Goal: Use online tool/utility: Utilize a website feature to perform a specific function

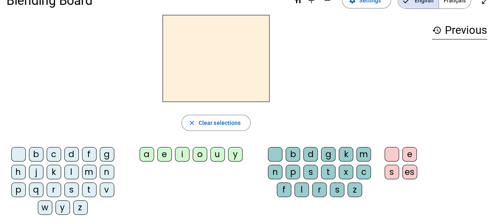
scroll to position [21, 0]
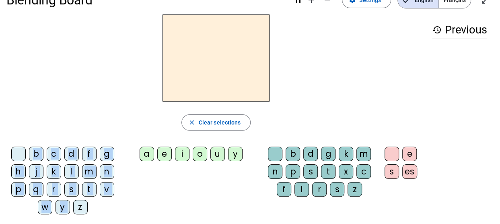
drag, startPoint x: 77, startPoint y: 206, endPoint x: 185, endPoint y: 65, distance: 177.8
click at [185, 65] on div "close Clear selections b c d f g h j k l m n p q r s t v w y z a e i o u y b d …" at bounding box center [215, 117] width 419 height 206
drag, startPoint x: 185, startPoint y: 65, endPoint x: 109, endPoint y: 65, distance: 76.8
click at [109, 65] on div at bounding box center [215, 57] width 419 height 87
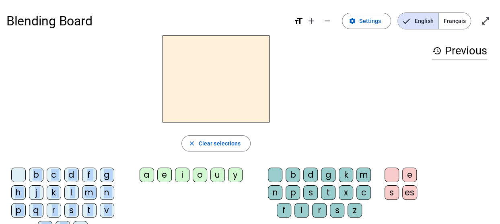
click at [445, 23] on span "Français" at bounding box center [455, 21] width 32 height 16
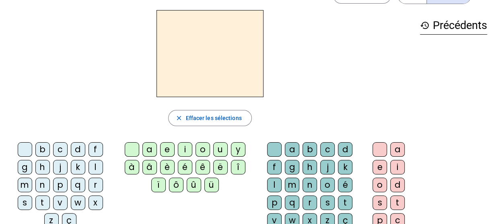
scroll to position [26, 0]
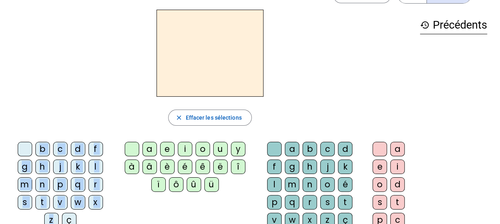
drag, startPoint x: 53, startPoint y: 216, endPoint x: 207, endPoint y: 36, distance: 236.9
click at [207, 36] on div "close [PERSON_NAME] les sélections b c d f g h j k l m n p q r s t v w x z ç a …" at bounding box center [209, 139] width 407 height 259
drag, startPoint x: 207, startPoint y: 36, endPoint x: 322, endPoint y: 82, distance: 122.9
click at [322, 82] on div at bounding box center [209, 53] width 407 height 87
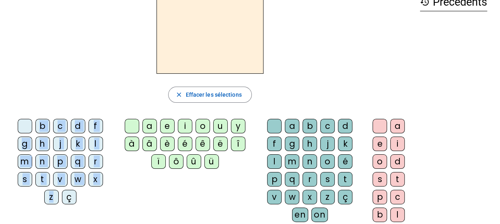
scroll to position [48, 0]
click at [70, 199] on div "ç" at bounding box center [69, 197] width 14 height 14
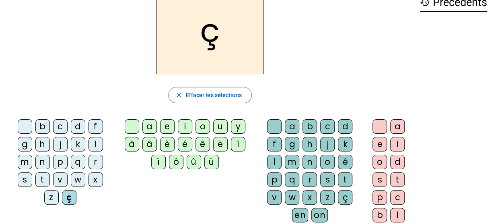
scroll to position [48, 0]
click at [211, 96] on span "Effacer les sélections" at bounding box center [213, 95] width 56 height 10
click at [57, 195] on div "z" at bounding box center [51, 197] width 14 height 14
click at [376, 164] on div "o" at bounding box center [379, 162] width 14 height 14
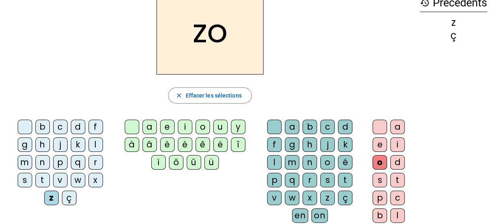
click at [376, 160] on div "o" at bounding box center [379, 162] width 14 height 14
click at [329, 158] on div "o" at bounding box center [327, 162] width 14 height 14
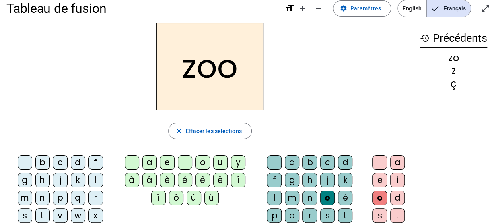
scroll to position [12, 0]
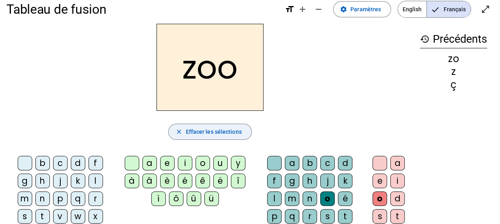
click at [212, 134] on span "Effacer les sélections" at bounding box center [213, 132] width 56 height 10
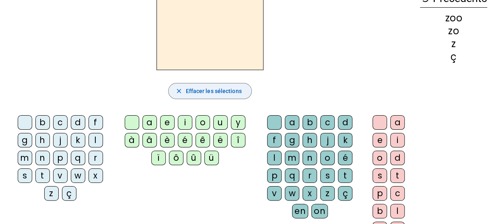
scroll to position [53, 0]
click at [51, 195] on div "z" at bounding box center [51, 192] width 14 height 14
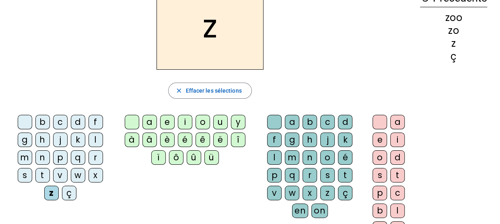
click at [307, 157] on div "n" at bounding box center [309, 157] width 14 height 14
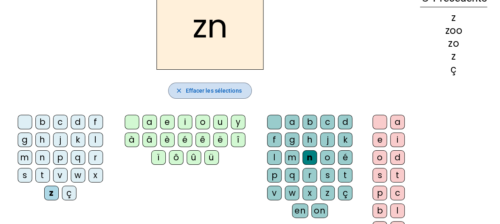
click at [223, 86] on span "Effacer les sélections" at bounding box center [213, 91] width 56 height 10
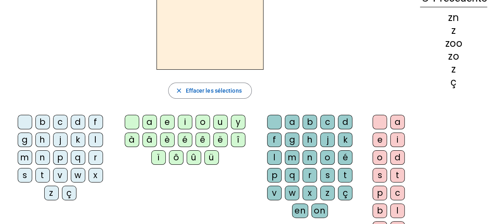
click at [51, 192] on div "z" at bounding box center [51, 192] width 14 height 14
click at [373, 156] on div "o" at bounding box center [379, 157] width 14 height 14
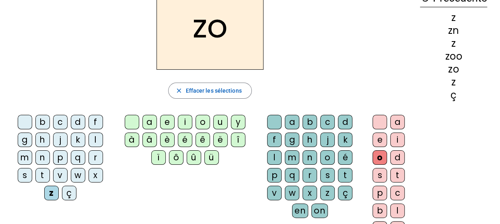
click at [341, 155] on div "é" at bounding box center [345, 157] width 14 height 14
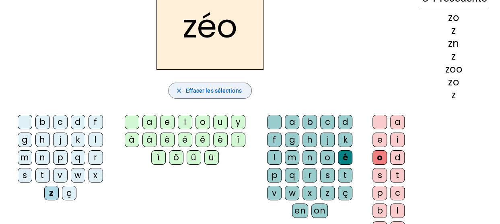
click at [216, 95] on span "button" at bounding box center [209, 90] width 82 height 19
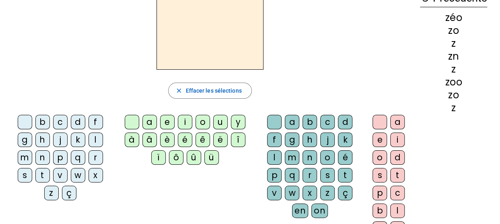
click at [53, 191] on div "z" at bounding box center [51, 192] width 14 height 14
click at [203, 121] on div "o" at bounding box center [202, 122] width 14 height 14
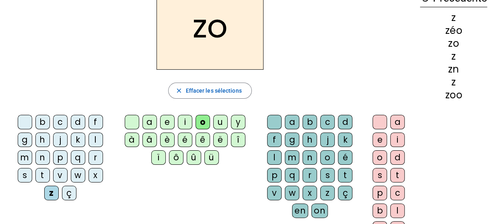
click at [341, 161] on div "é" at bounding box center [345, 157] width 14 height 14
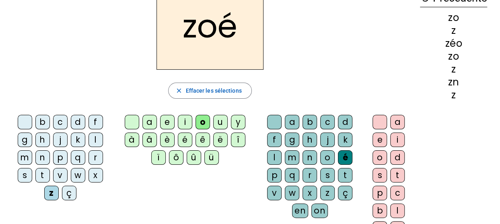
click at [32, 124] on div at bounding box center [25, 122] width 14 height 14
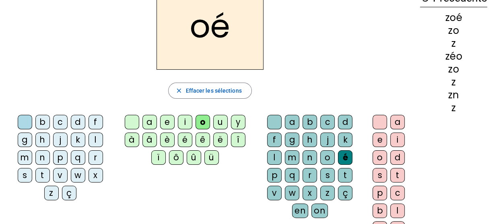
click at [42, 142] on div "h" at bounding box center [42, 139] width 14 height 14
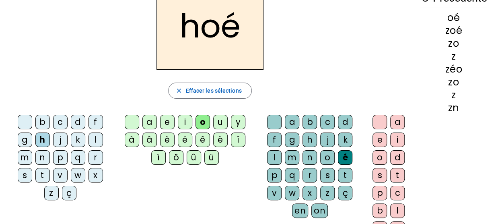
click at [21, 121] on div at bounding box center [25, 122] width 14 height 14
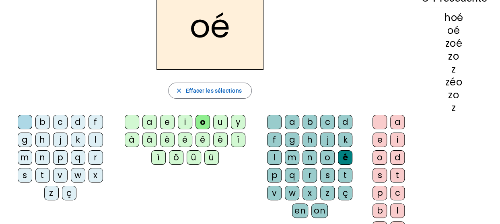
click at [44, 154] on div "n" at bounding box center [42, 157] width 14 height 14
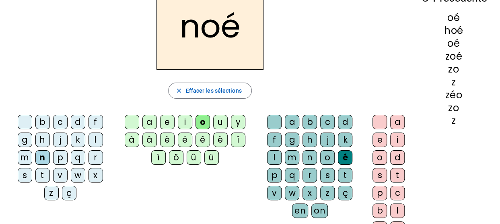
click at [278, 122] on div at bounding box center [274, 122] width 14 height 14
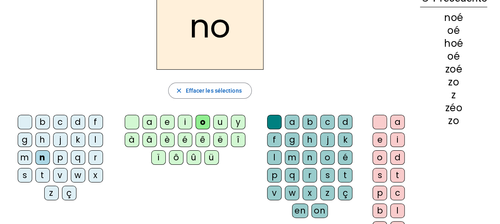
click at [293, 119] on div "a" at bounding box center [292, 122] width 14 height 14
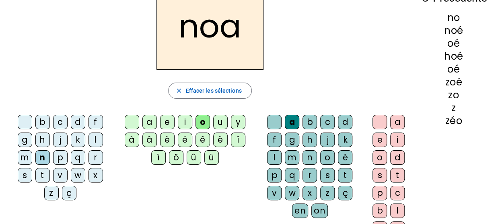
click at [28, 123] on div at bounding box center [25, 122] width 14 height 14
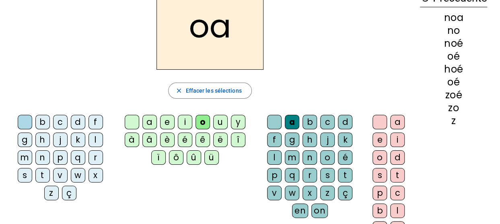
click at [43, 121] on div "b" at bounding box center [42, 122] width 14 height 14
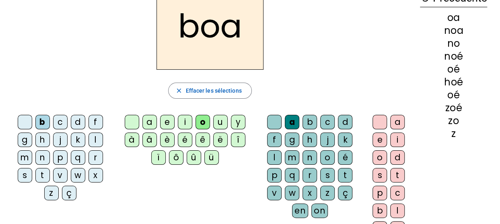
click at [129, 115] on div at bounding box center [132, 122] width 14 height 14
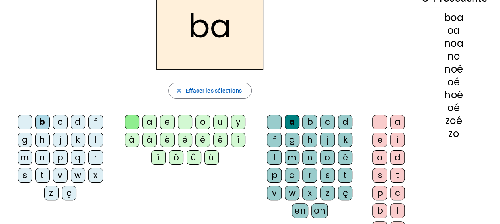
click at [94, 139] on div "l" at bounding box center [95, 139] width 14 height 14
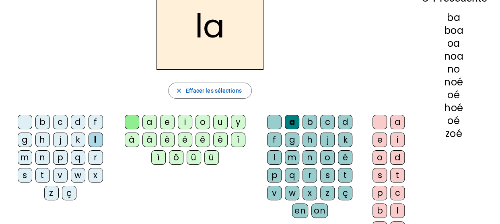
click at [25, 124] on div at bounding box center [25, 122] width 14 height 14
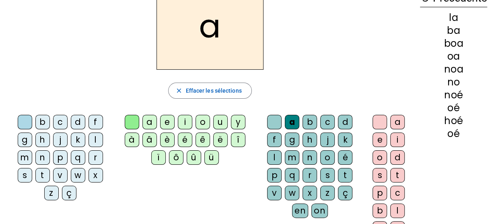
click at [29, 122] on div at bounding box center [25, 122] width 14 height 14
click at [42, 122] on div "b" at bounding box center [42, 122] width 14 height 14
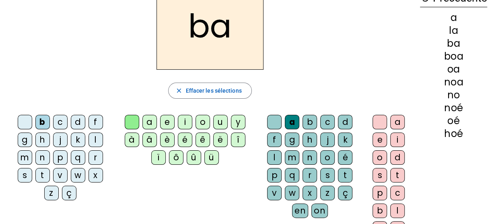
click at [274, 158] on div "l" at bounding box center [274, 157] width 14 height 14
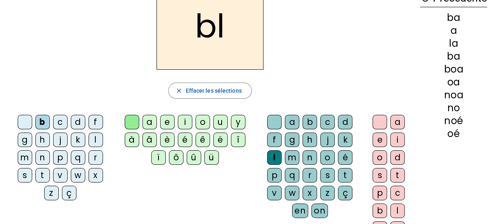
click at [393, 123] on div "a" at bounding box center [397, 122] width 14 height 14
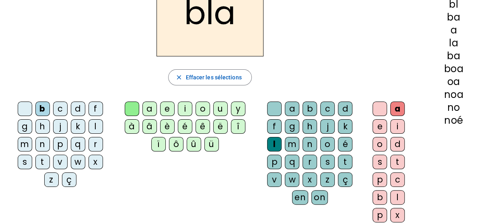
scroll to position [66, 0]
click at [273, 112] on div at bounding box center [274, 108] width 14 height 14
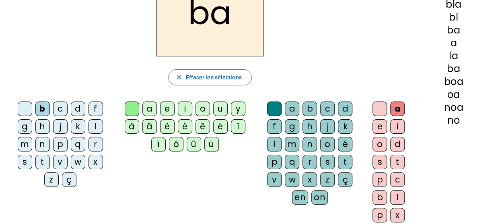
click at [379, 108] on div at bounding box center [379, 108] width 14 height 14
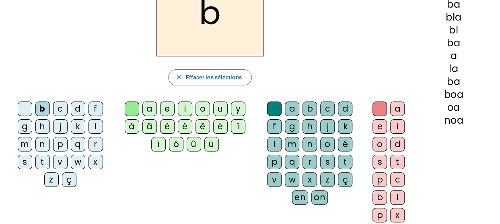
click at [274, 144] on div "l" at bounding box center [274, 144] width 14 height 14
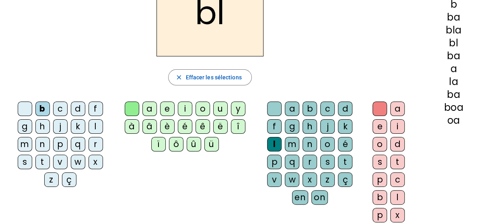
click at [341, 145] on div "é" at bounding box center [345, 144] width 14 height 14
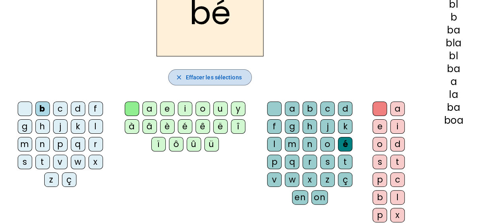
click at [196, 76] on span "Effacer les sélections" at bounding box center [213, 77] width 56 height 10
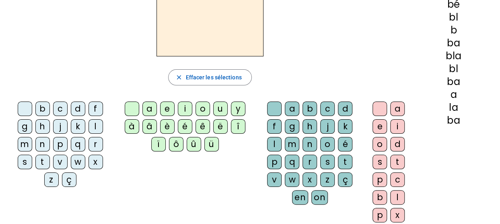
click at [57, 107] on div "c" at bounding box center [60, 108] width 14 height 14
click at [273, 144] on div "l" at bounding box center [274, 144] width 14 height 14
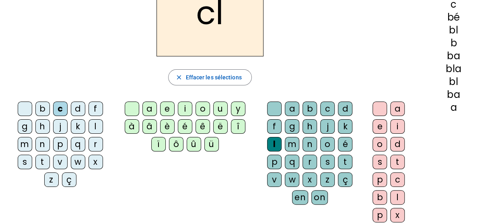
click at [344, 145] on div "é" at bounding box center [345, 144] width 14 height 14
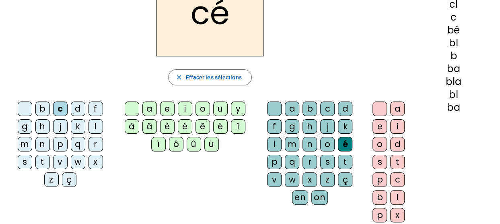
click at [28, 113] on div at bounding box center [25, 108] width 14 height 14
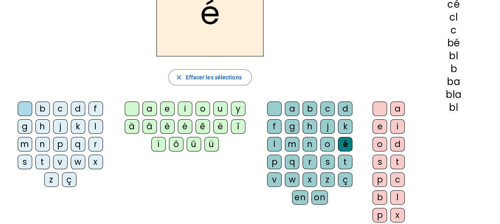
click at [23, 107] on div at bounding box center [25, 108] width 14 height 14
click at [94, 129] on div "l" at bounding box center [95, 126] width 14 height 14
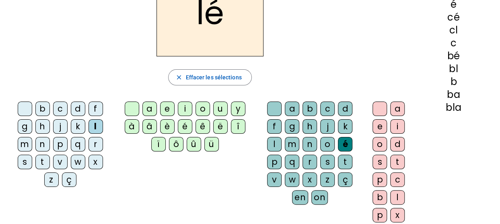
click at [27, 107] on div at bounding box center [25, 108] width 14 height 14
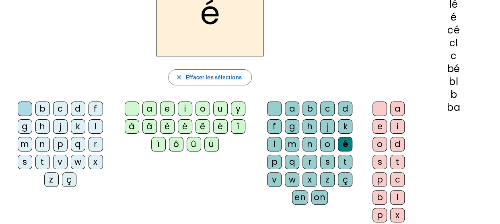
click at [29, 112] on div at bounding box center [25, 108] width 14 height 14
click at [30, 113] on div at bounding box center [25, 108] width 14 height 14
click at [38, 106] on div "b" at bounding box center [42, 108] width 14 height 14
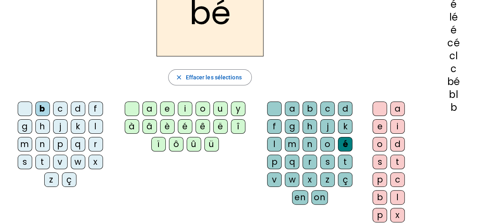
click at [94, 125] on div "l" at bounding box center [95, 126] width 14 height 14
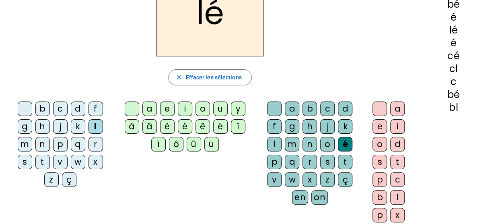
click at [377, 138] on div "o" at bounding box center [379, 144] width 14 height 14
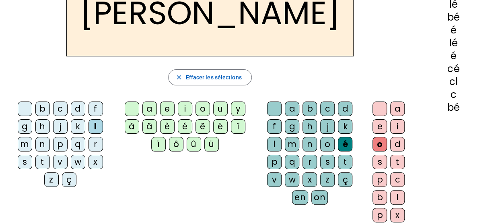
click at [376, 109] on div at bounding box center [379, 108] width 14 height 14
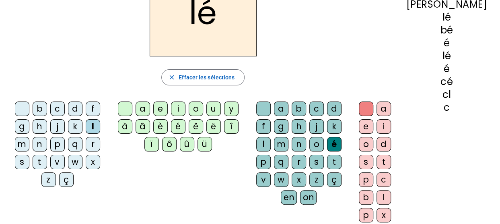
click at [391, 109] on div "a" at bounding box center [383, 108] width 14 height 14
